Goal: Download file/media

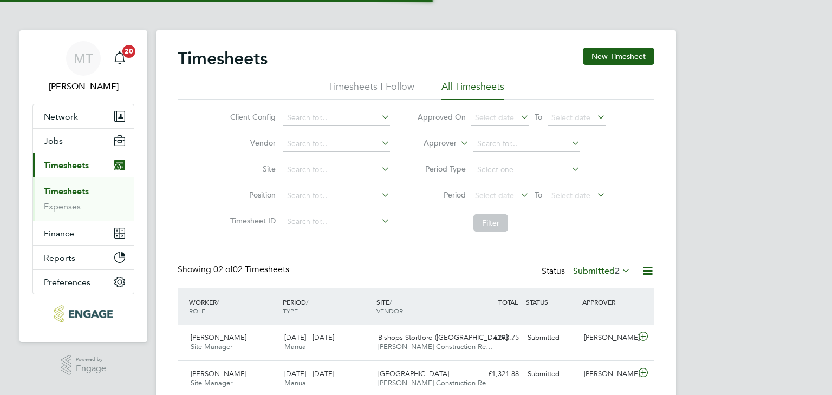
scroll to position [27, 94]
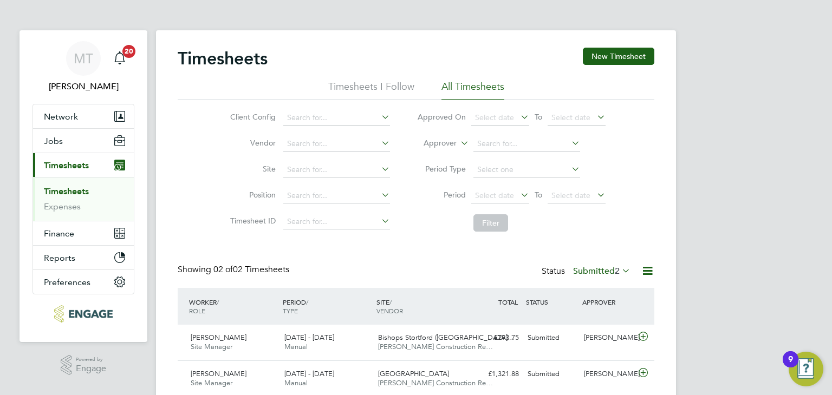
click at [583, 265] on div "Status Submitted 2" at bounding box center [586, 271] width 91 height 15
click at [589, 271] on label "Submitted 2" at bounding box center [601, 271] width 57 height 11
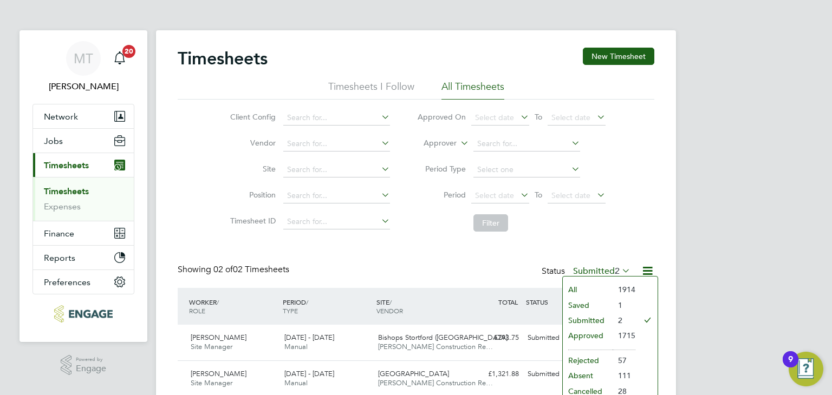
click at [596, 332] on li "Approved" at bounding box center [588, 335] width 50 height 15
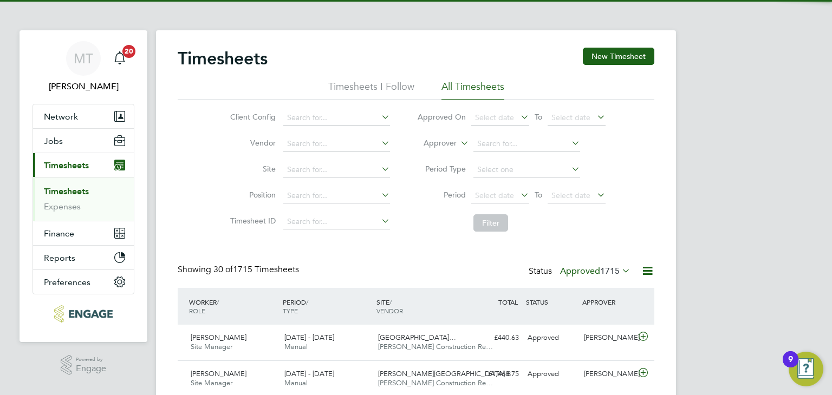
scroll to position [0, 0]
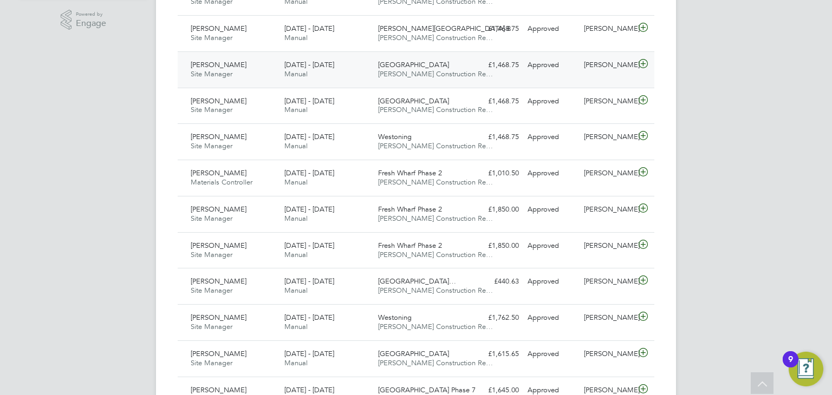
click at [639, 66] on icon at bounding box center [643, 64] width 14 height 9
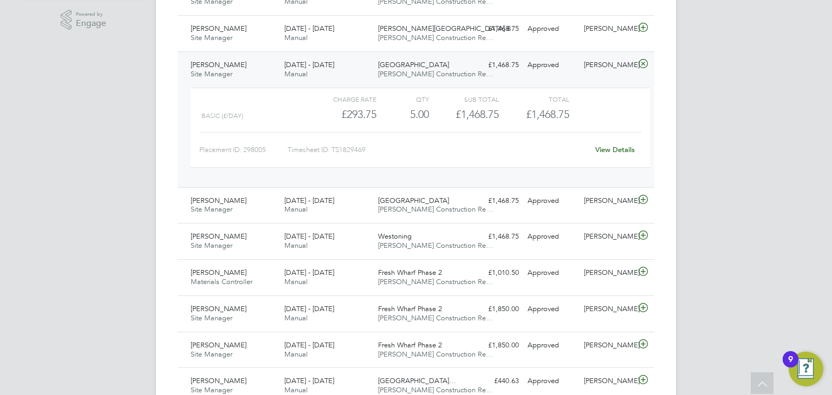
click at [609, 146] on link "View Details" at bounding box center [615, 149] width 40 height 9
click at [642, 61] on icon at bounding box center [643, 64] width 14 height 9
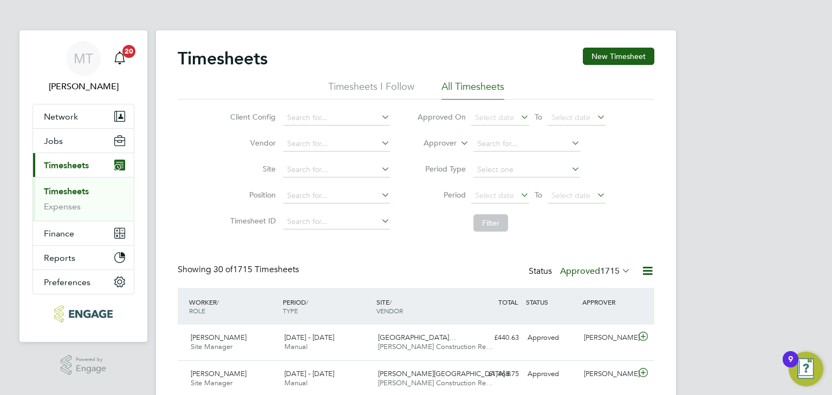
click at [611, 271] on span "1715" at bounding box center [609, 271] width 19 height 11
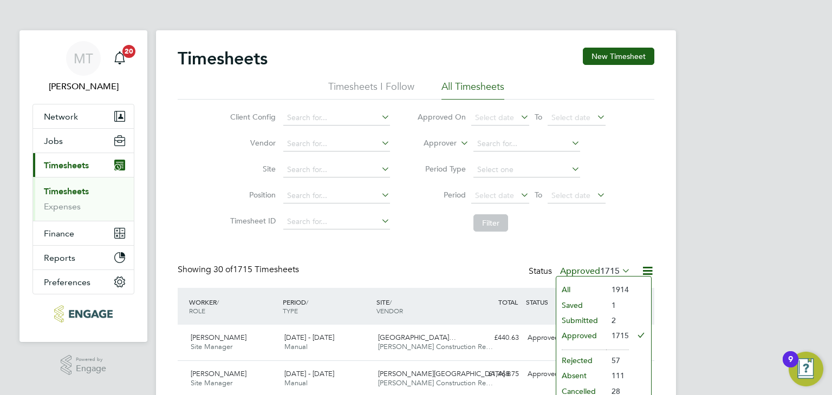
click at [572, 314] on li "Submitted" at bounding box center [581, 320] width 50 height 15
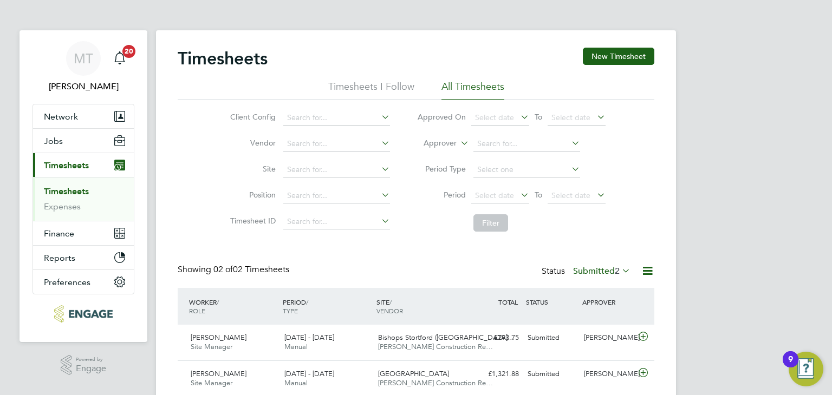
scroll to position [27, 94]
click at [615, 273] on span "2" at bounding box center [617, 271] width 5 height 11
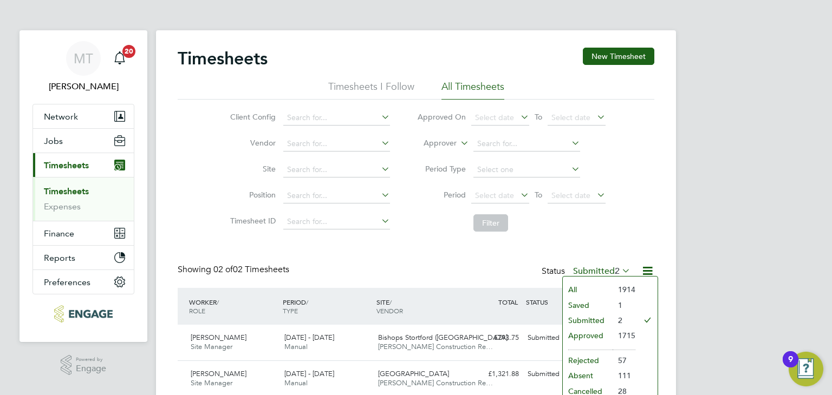
click at [602, 303] on li "Saved" at bounding box center [588, 305] width 50 height 15
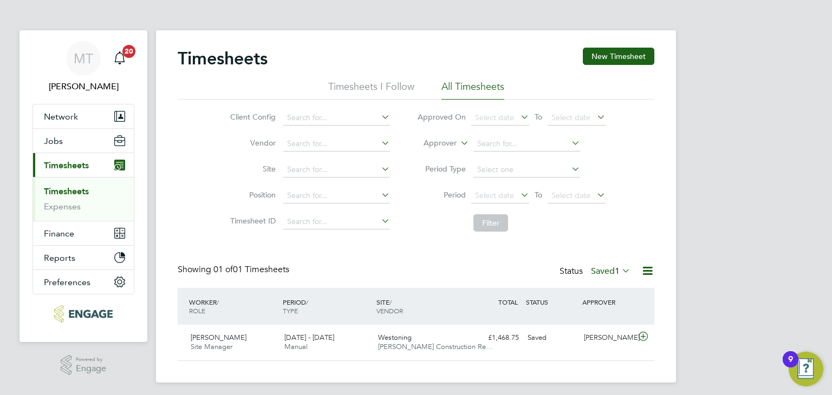
click at [427, 221] on li "Filter" at bounding box center [511, 223] width 216 height 28
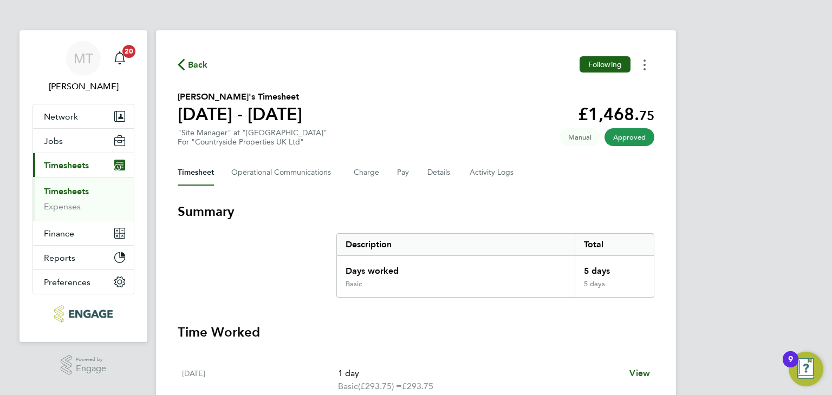
click at [643, 62] on icon "Timesheets Menu" at bounding box center [644, 65] width 2 height 11
click at [587, 92] on link "Download timesheet" at bounding box center [589, 89] width 130 height 22
click at [186, 61] on span "Back" at bounding box center [193, 64] width 30 height 10
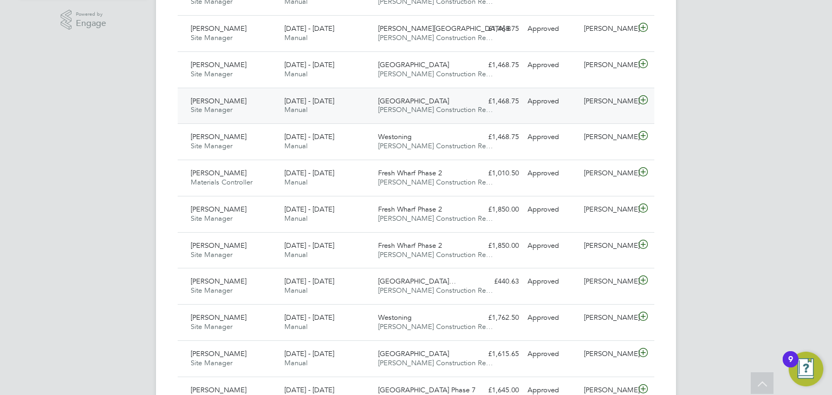
click at [646, 97] on icon at bounding box center [643, 100] width 14 height 9
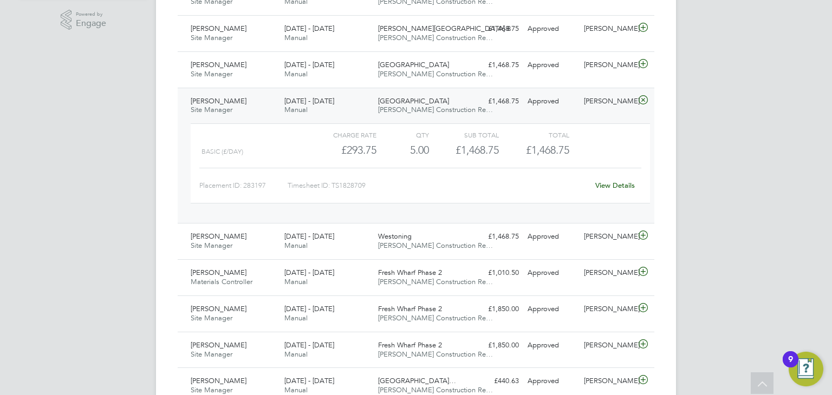
click at [603, 182] on link "View Details" at bounding box center [615, 185] width 40 height 9
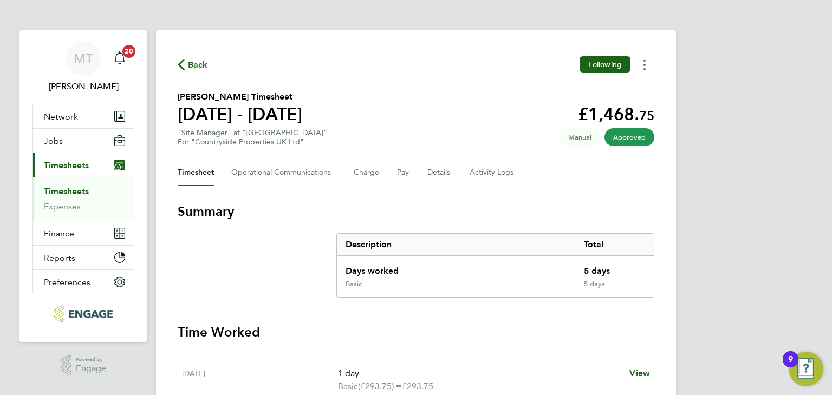
click at [649, 63] on button "Timesheets Menu" at bounding box center [644, 64] width 19 height 17
click at [612, 86] on link "Download timesheet" at bounding box center [589, 89] width 130 height 22
